Goal: Navigation & Orientation: Find specific page/section

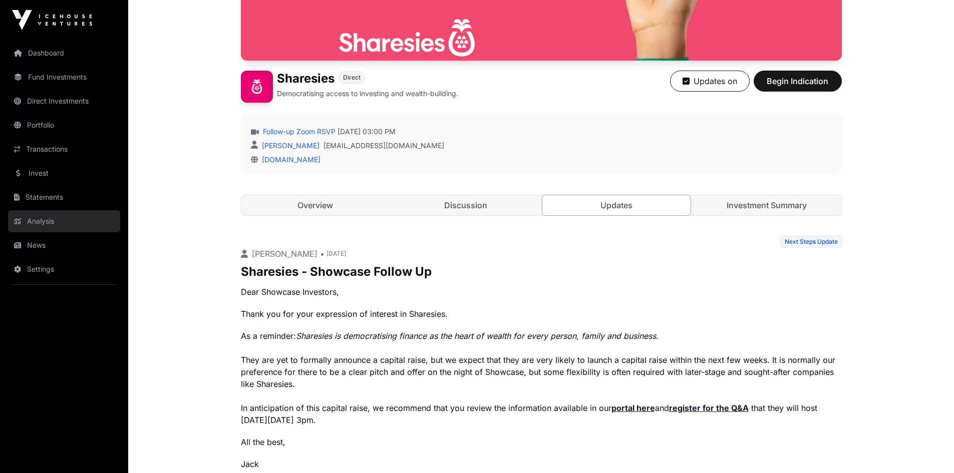
scroll to position [182, 0]
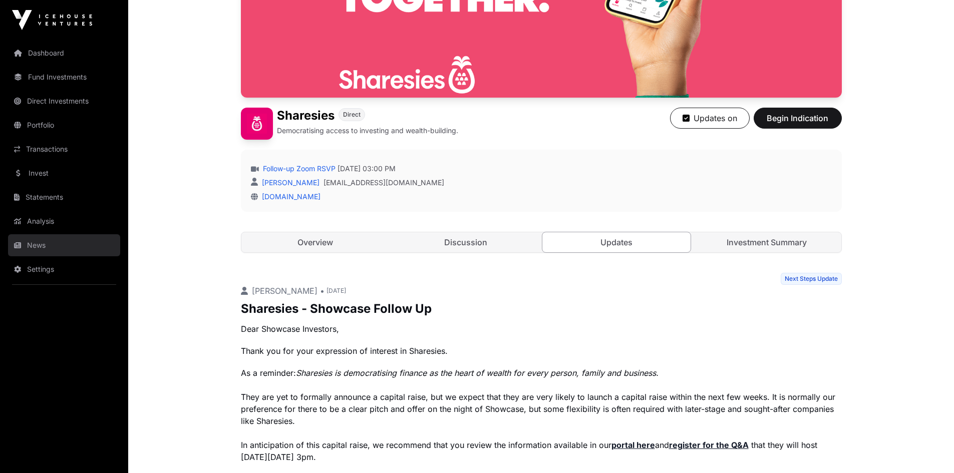
click at [34, 244] on link "News" at bounding box center [64, 245] width 112 height 22
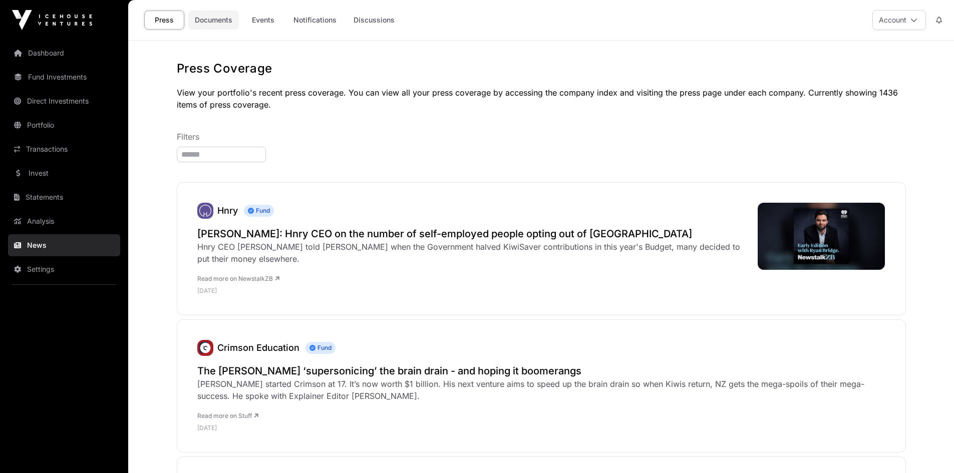
click at [224, 18] on link "Documents" at bounding box center [213, 20] width 51 height 19
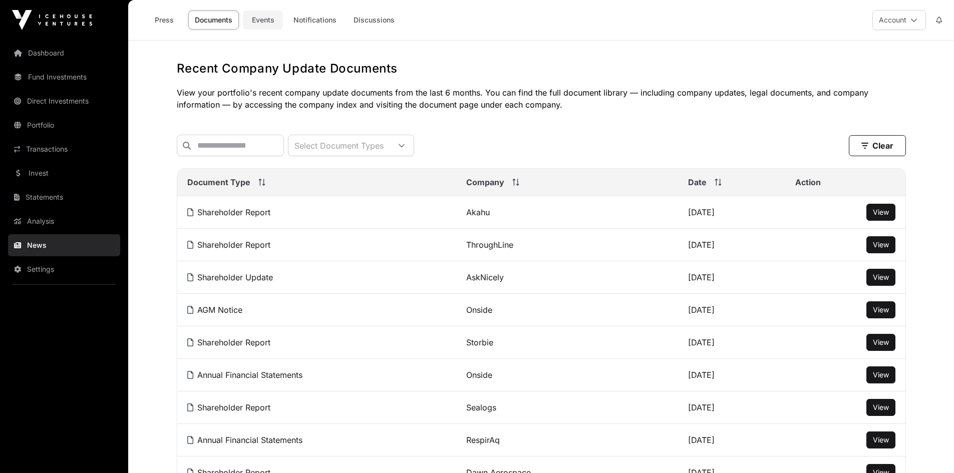
click at [268, 17] on link "Events" at bounding box center [263, 20] width 40 height 19
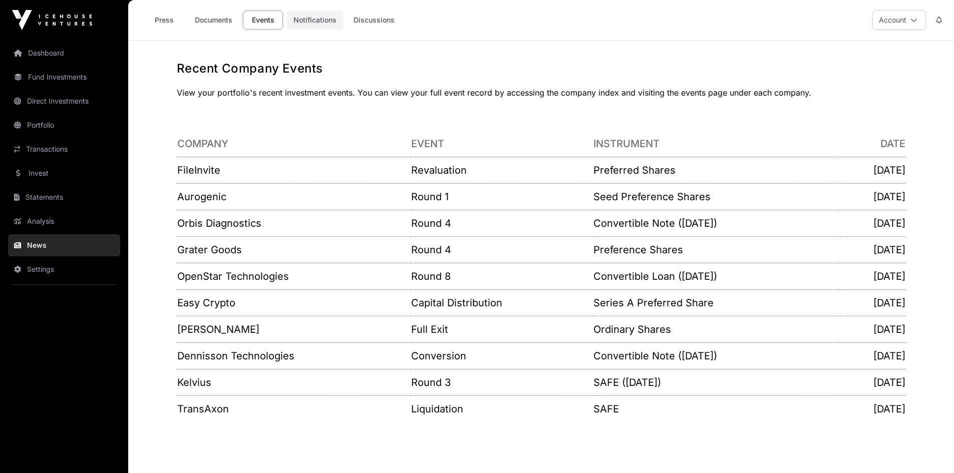
click at [325, 20] on link "Notifications" at bounding box center [315, 20] width 56 height 19
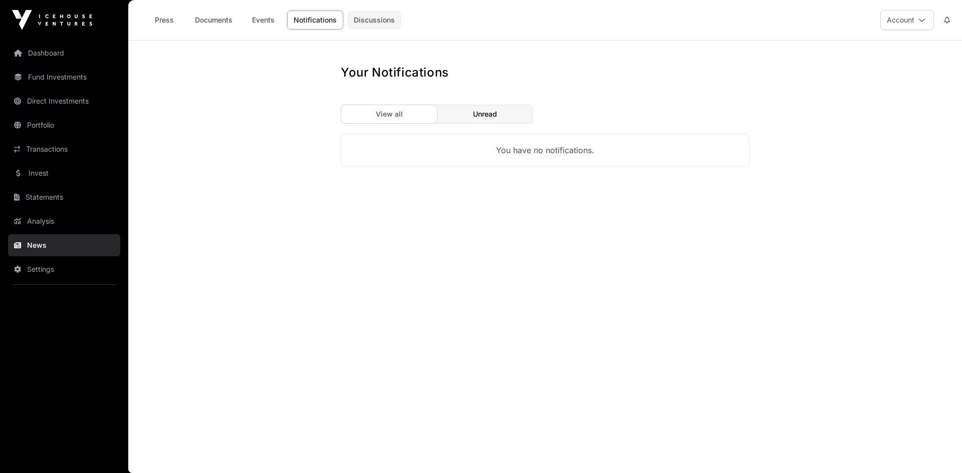
click at [387, 16] on link "Discussions" at bounding box center [374, 20] width 54 height 19
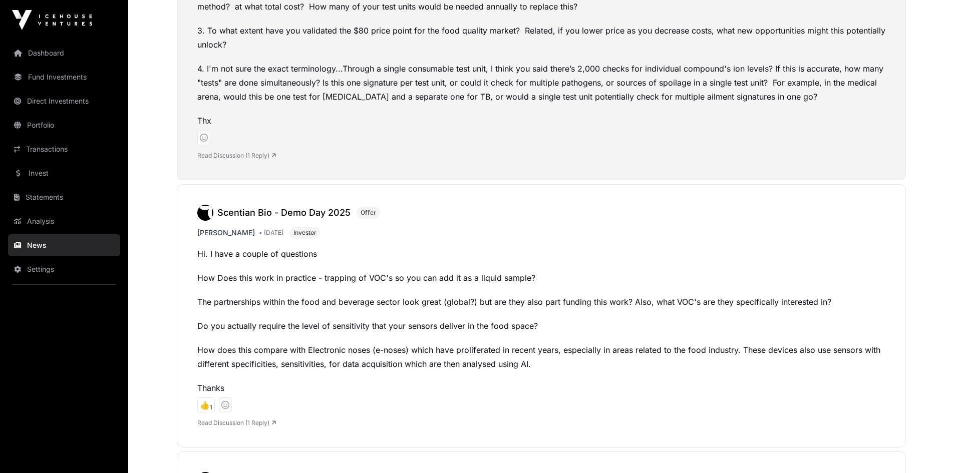
scroll to position [1002, 0]
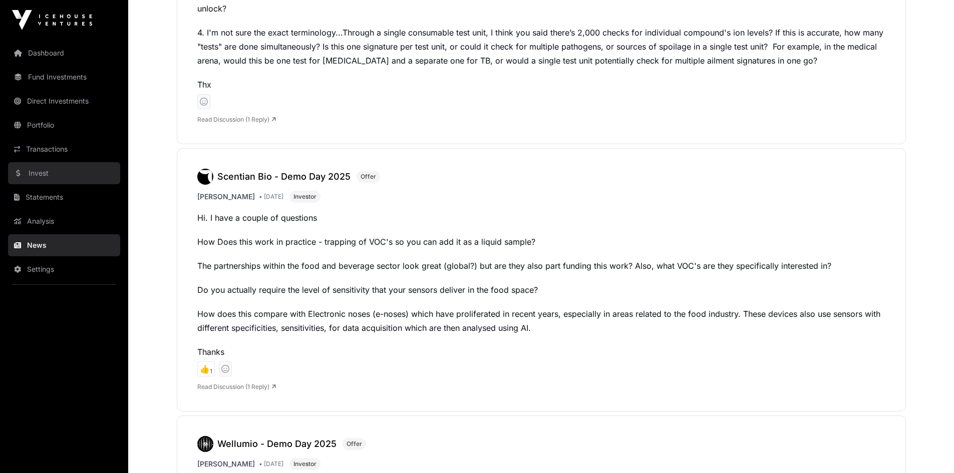
click at [38, 163] on link "Invest" at bounding box center [64, 173] width 112 height 22
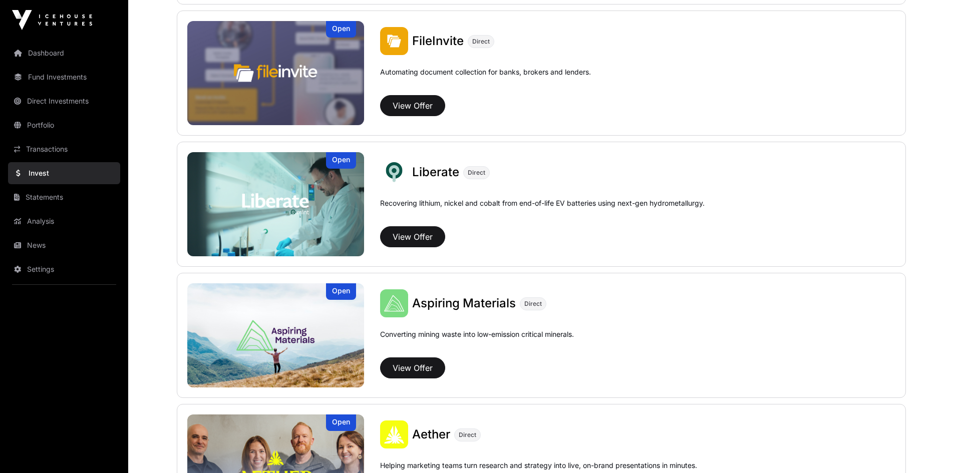
scroll to position [651, 0]
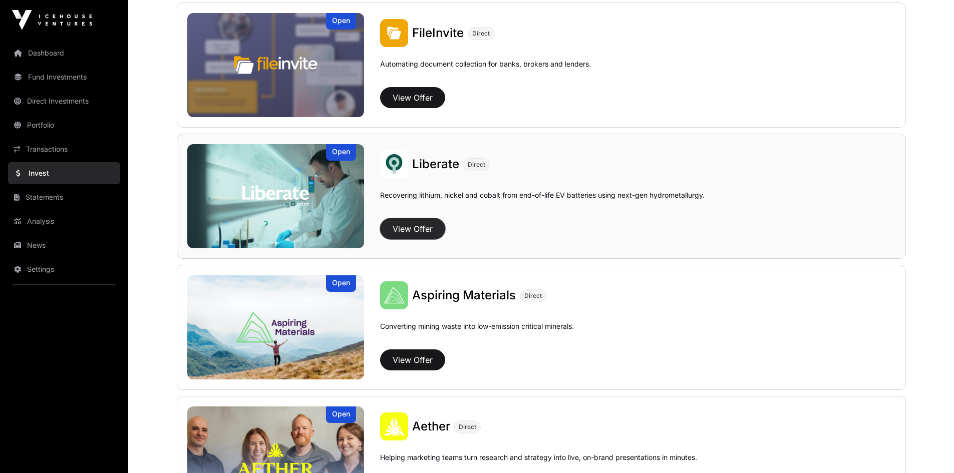
click at [409, 228] on button "View Offer" at bounding box center [412, 228] width 65 height 21
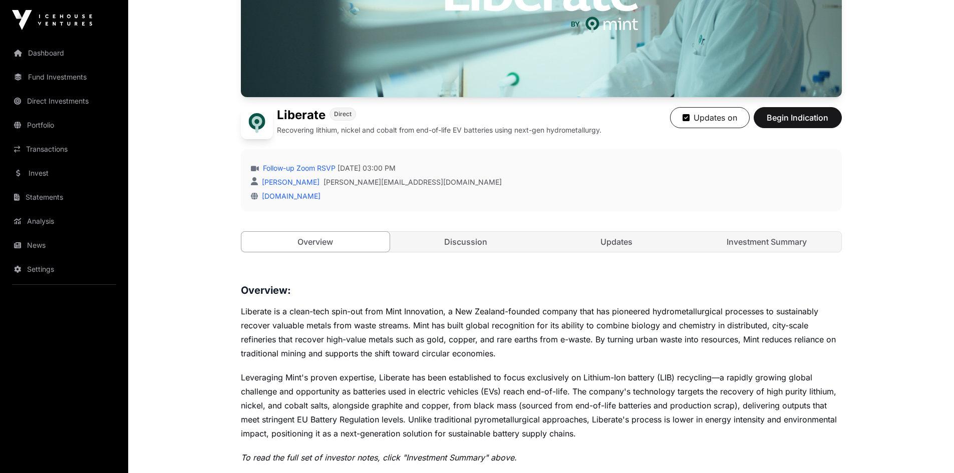
scroll to position [200, 0]
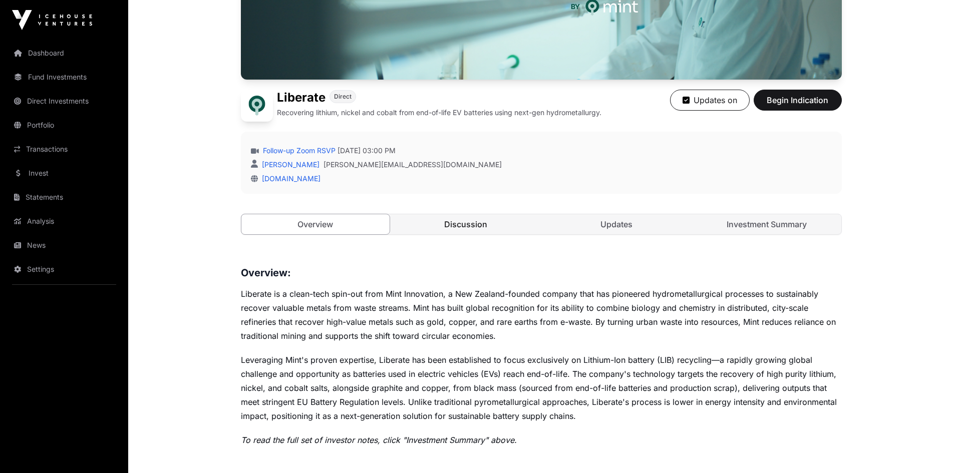
click at [465, 231] on link "Discussion" at bounding box center [466, 224] width 149 height 20
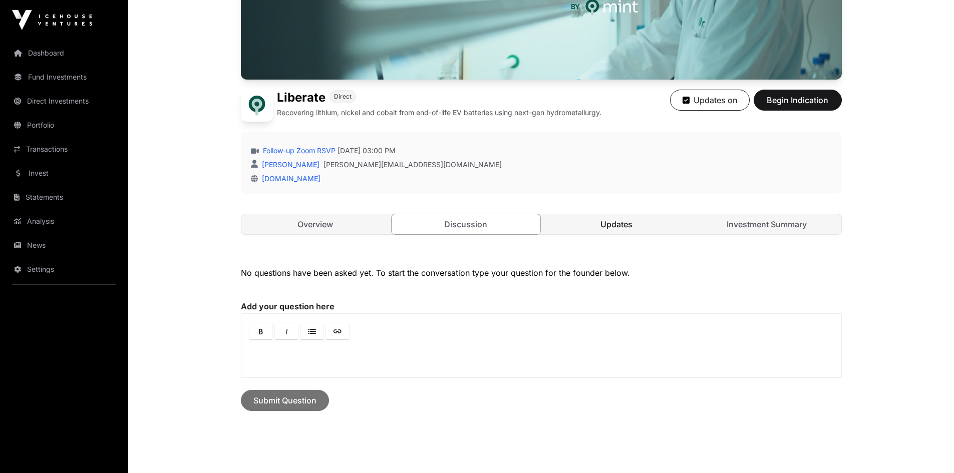
click at [603, 222] on link "Updates" at bounding box center [616, 224] width 149 height 20
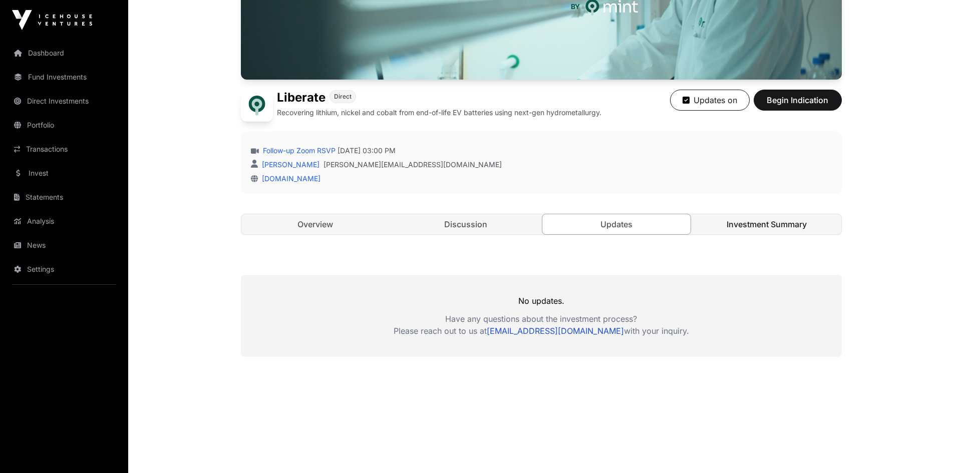
click at [752, 219] on link "Investment Summary" at bounding box center [767, 224] width 149 height 20
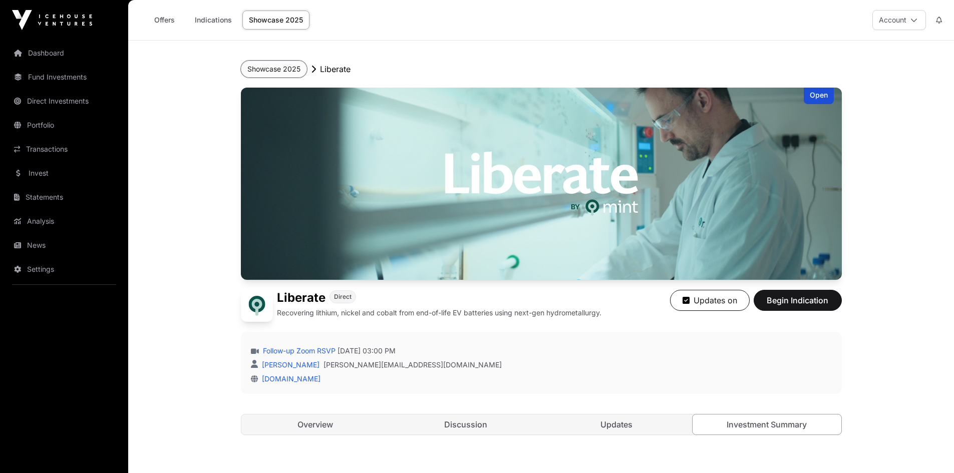
click at [293, 67] on button "Showcase 2025" at bounding box center [274, 69] width 66 height 17
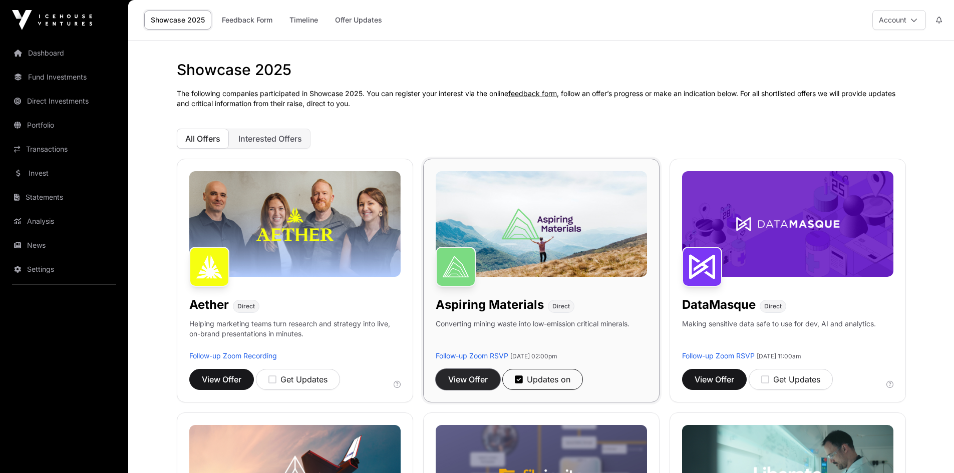
click at [475, 377] on span "View Offer" at bounding box center [468, 380] width 40 height 12
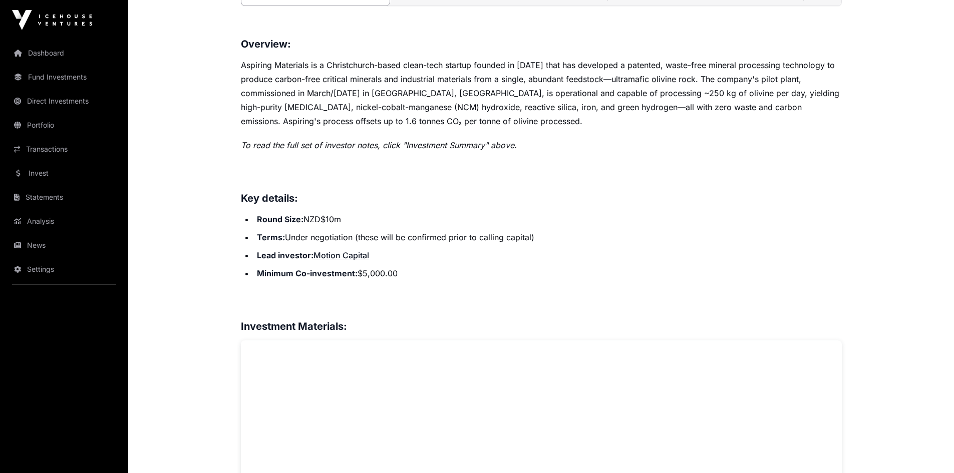
scroll to position [301, 0]
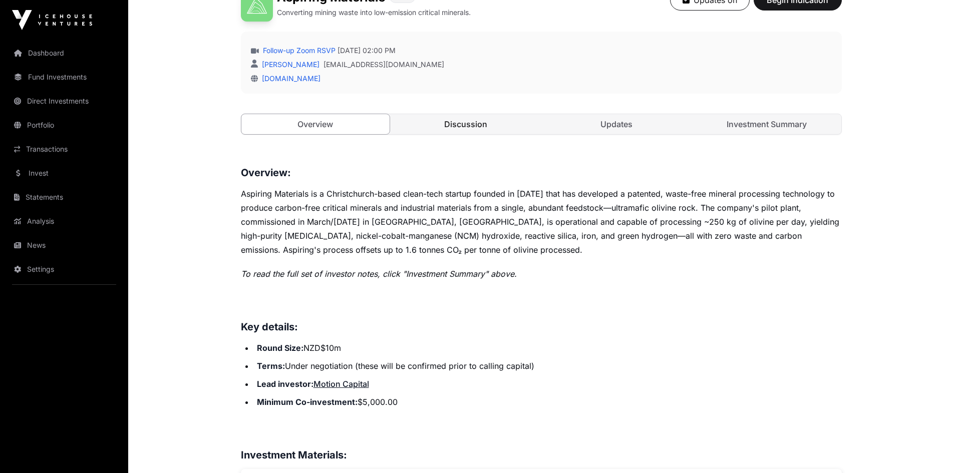
click at [482, 126] on link "Discussion" at bounding box center [466, 124] width 149 height 20
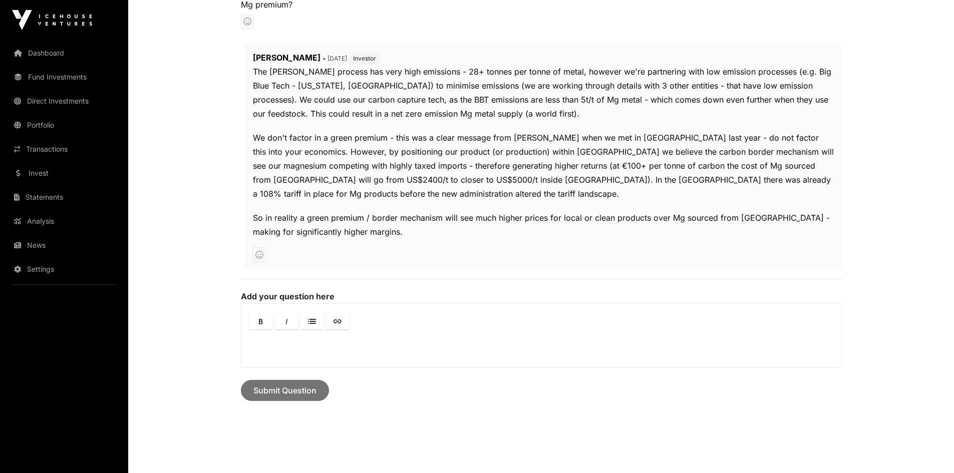
scroll to position [250, 0]
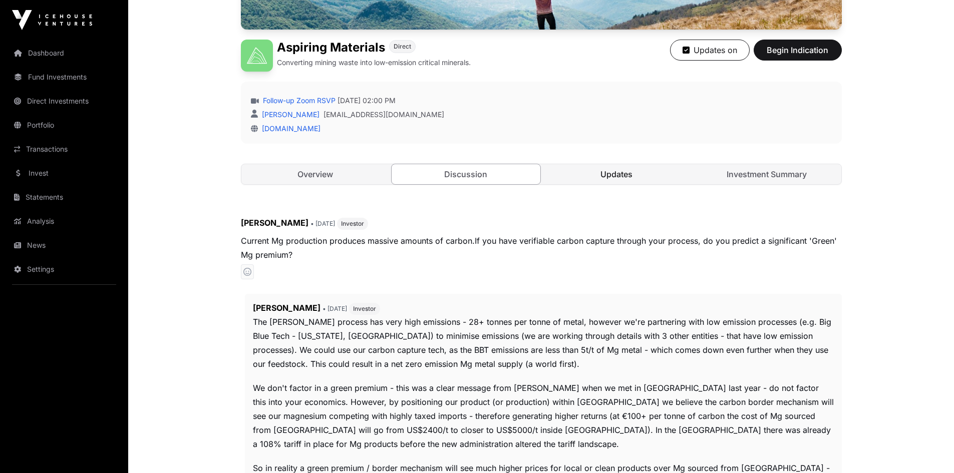
click at [631, 170] on link "Updates" at bounding box center [616, 174] width 149 height 20
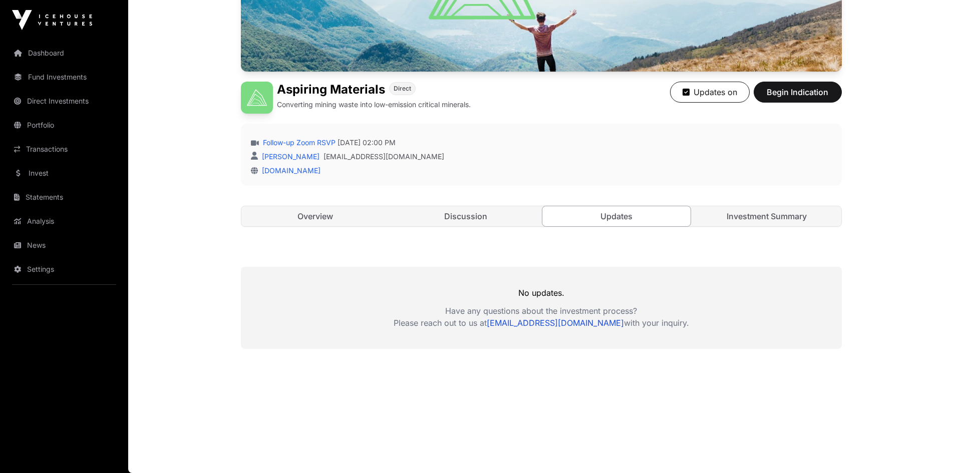
scroll to position [208, 0]
click at [53, 47] on link "Dashboard" at bounding box center [64, 53] width 112 height 22
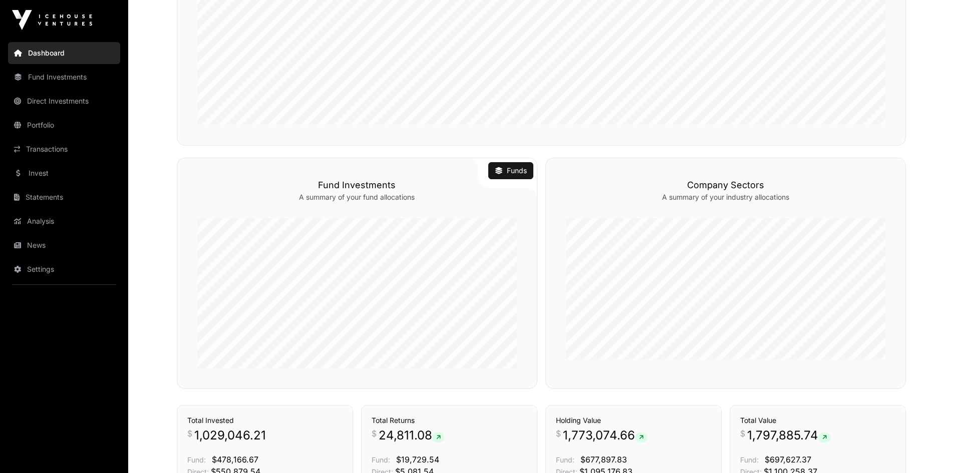
scroll to position [624, 0]
